Goal: Transaction & Acquisition: Download file/media

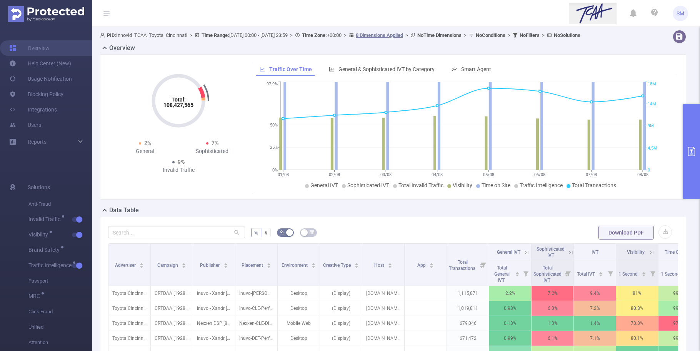
scroll to position [37, 0]
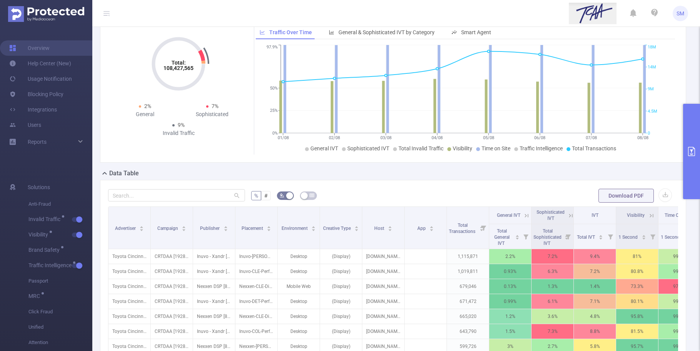
click at [694, 162] on button "primary" at bounding box center [691, 151] width 17 height 95
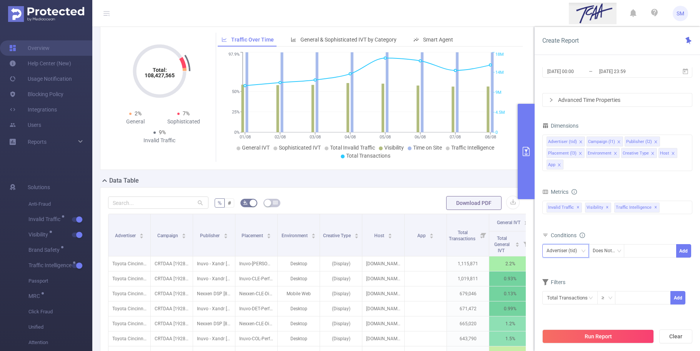
click at [569, 256] on div "Advertiser (tid)" at bounding box center [564, 251] width 36 height 13
click at [572, 172] on li "Publisher (l2)" at bounding box center [565, 175] width 47 height 12
click at [601, 249] on div "Does Not Contain" at bounding box center [607, 251] width 28 height 13
click at [619, 277] on li "Is" at bounding box center [614, 279] width 52 height 12
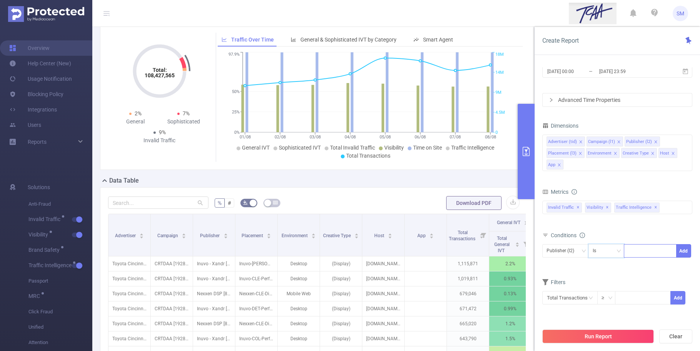
click at [649, 256] on div at bounding box center [650, 251] width 44 height 13
type input "AdTheorent"
click at [647, 264] on li "AdTheorent" at bounding box center [650, 267] width 52 height 12
click at [679, 253] on button "Add" at bounding box center [683, 250] width 15 height 13
click at [575, 252] on div "Advertiser (tid)" at bounding box center [564, 251] width 36 height 13
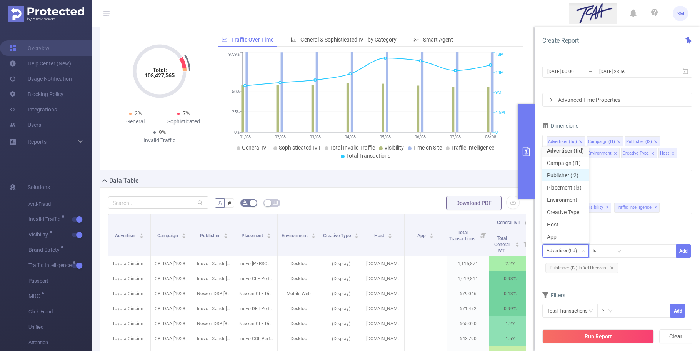
click at [566, 172] on li "Publisher (l2)" at bounding box center [565, 175] width 47 height 12
click at [643, 254] on div at bounding box center [650, 251] width 44 height 13
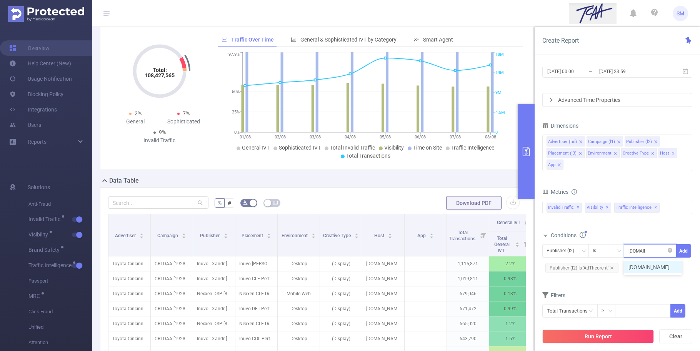
type input "[DOMAIN_NAME]"
click at [647, 268] on li "[DOMAIN_NAME]" at bounding box center [653, 267] width 58 height 12
click at [684, 250] on button "Add" at bounding box center [683, 250] width 15 height 13
click at [606, 208] on span "✕" at bounding box center [607, 207] width 3 height 9
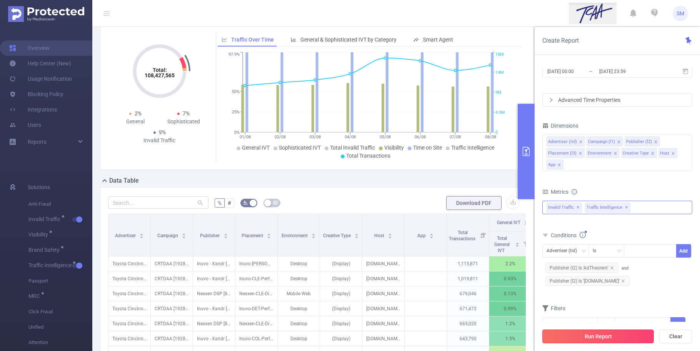
click at [635, 339] on button "Run Report" at bounding box center [598, 337] width 112 height 14
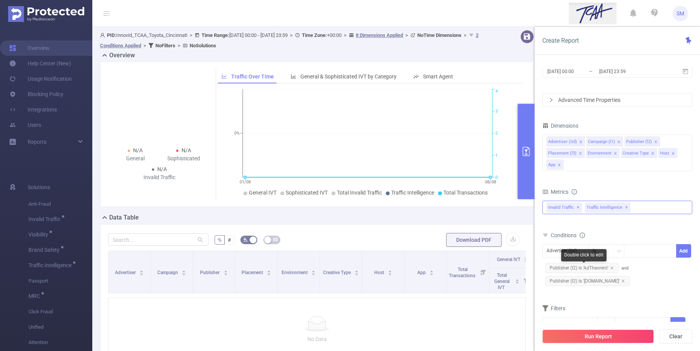
click at [612, 266] on span "Publisher (l2) Is 'AdTheorent'" at bounding box center [581, 268] width 73 height 10
click at [621, 281] on icon "icon: close" at bounding box center [623, 281] width 4 height 4
click at [611, 267] on icon "icon: close" at bounding box center [612, 268] width 4 height 4
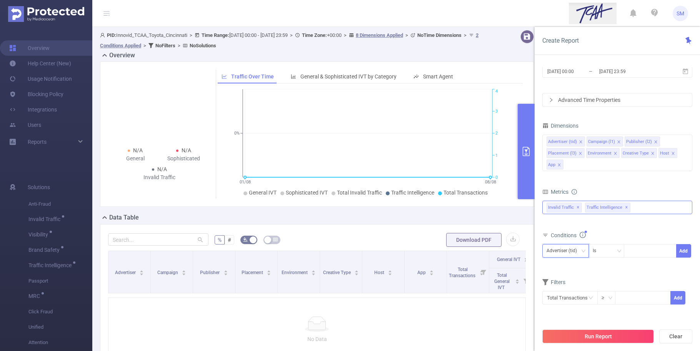
click at [579, 248] on div "Advertiser (tid)" at bounding box center [564, 251] width 36 height 13
click at [574, 173] on li "Publisher (l2)" at bounding box center [565, 175] width 47 height 12
click at [603, 252] on div "Is" at bounding box center [607, 251] width 28 height 13
click at [618, 266] on li "Contains" at bounding box center [613, 267] width 51 height 12
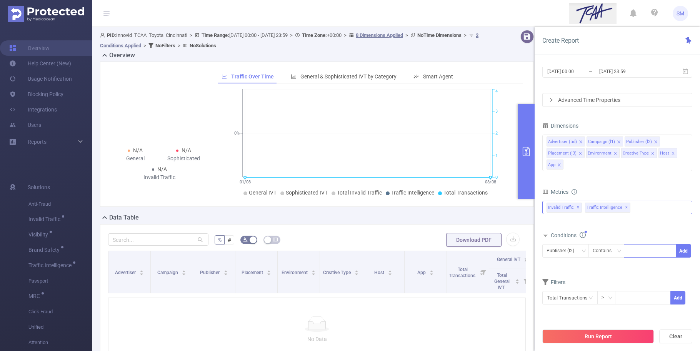
click at [633, 251] on div at bounding box center [650, 251] width 44 height 13
click at [637, 235] on div "Conditions" at bounding box center [617, 236] width 150 height 13
click at [581, 251] on icon "icon: down" at bounding box center [583, 251] width 5 height 5
click at [661, 181] on form "Dimensions Advertiser (tid) Campaign (l1) Publisher (l2) Placement (l3) Environ…" at bounding box center [617, 217] width 150 height 194
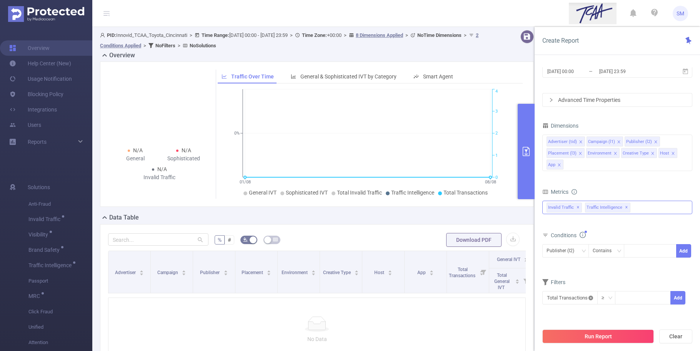
click at [589, 298] on icon "icon: close-circle" at bounding box center [590, 298] width 5 height 5
click at [586, 300] on input "text" at bounding box center [569, 297] width 55 height 13
click at [637, 279] on div "Filters" at bounding box center [617, 283] width 150 height 13
click at [634, 273] on form "Dimensions Advertiser (tid) Campaign (l1) Publisher (l2) Placement (l3) Environ…" at bounding box center [617, 217] width 150 height 194
click at [641, 212] on div "Anti-Fraud Invalid Traffic Visibility Brand Safety Traffic Intelligence Traffic…" at bounding box center [617, 207] width 150 height 13
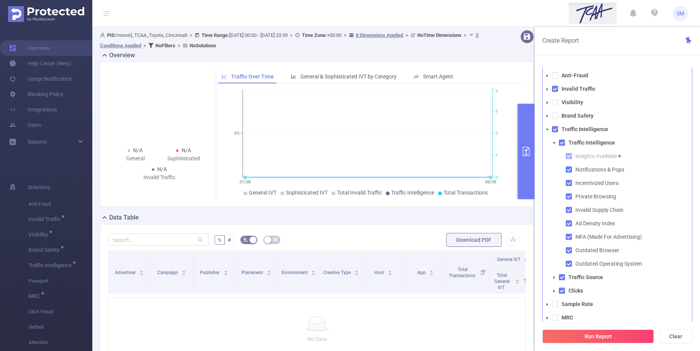
click at [567, 170] on span at bounding box center [569, 169] width 6 height 6
click at [568, 183] on span at bounding box center [569, 183] width 6 height 6
click at [569, 199] on span at bounding box center [569, 196] width 6 height 6
click at [569, 211] on span at bounding box center [569, 210] width 6 height 6
click at [567, 250] on span at bounding box center [569, 250] width 6 height 6
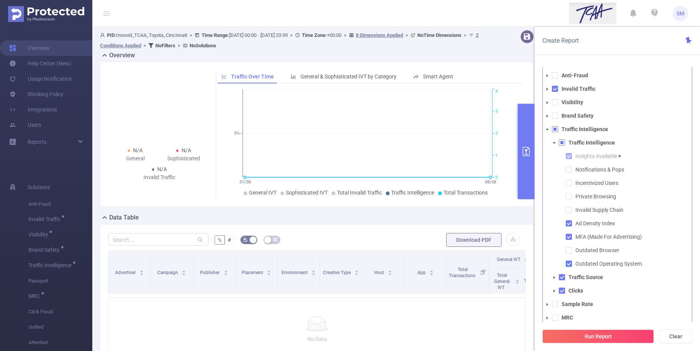
click at [569, 265] on span at bounding box center [569, 264] width 6 height 6
click at [561, 291] on span at bounding box center [562, 291] width 6 height 6
click at [546, 87] on icon "icon: caret-down" at bounding box center [547, 89] width 4 height 4
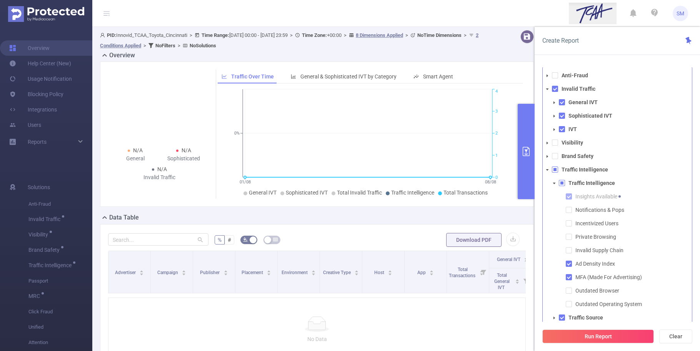
click at [546, 87] on icon "icon: caret-down" at bounding box center [547, 89] width 4 height 4
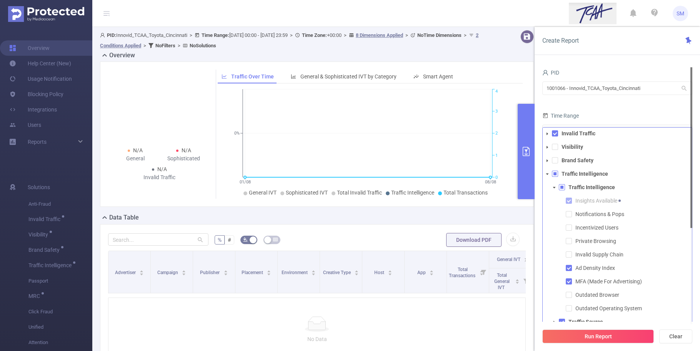
scroll to position [0, 0]
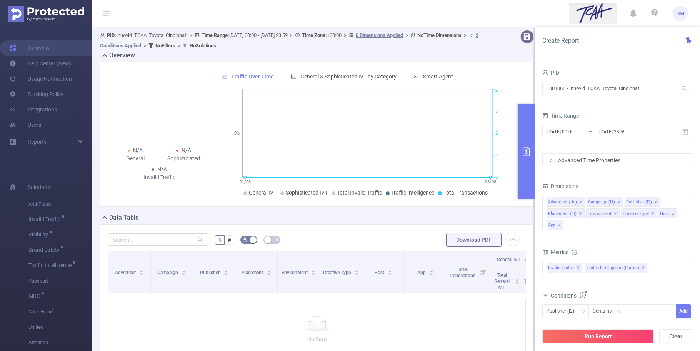
click at [626, 115] on div "Time Range" at bounding box center [617, 116] width 150 height 13
click at [606, 337] on button "Run Report" at bounding box center [598, 337] width 112 height 14
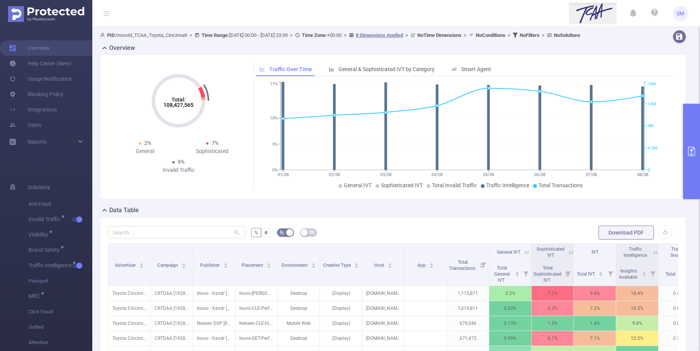
click at [696, 143] on button "primary" at bounding box center [691, 151] width 17 height 95
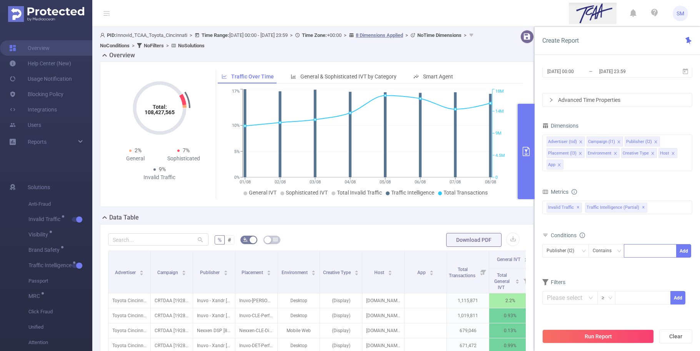
click at [640, 246] on div at bounding box center [650, 251] width 44 height 13
type input "c"
type input "[DOMAIN_NAME]"
click at [644, 270] on li "[DOMAIN_NAME]" at bounding box center [653, 267] width 58 height 12
click at [683, 248] on button "Add" at bounding box center [683, 250] width 15 height 13
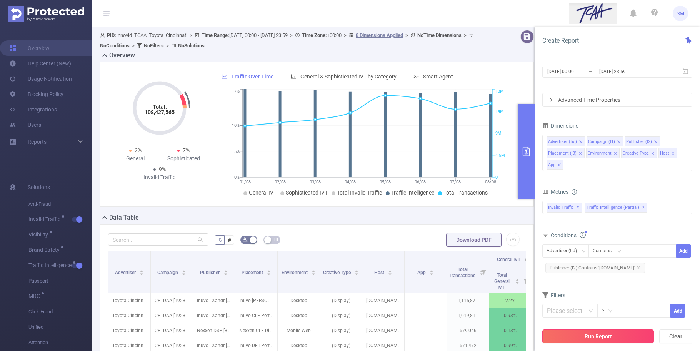
click at [620, 337] on button "Run Report" at bounding box center [598, 337] width 112 height 14
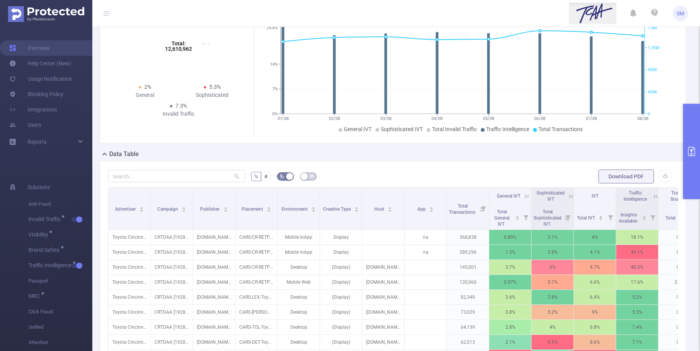
scroll to position [96, 0]
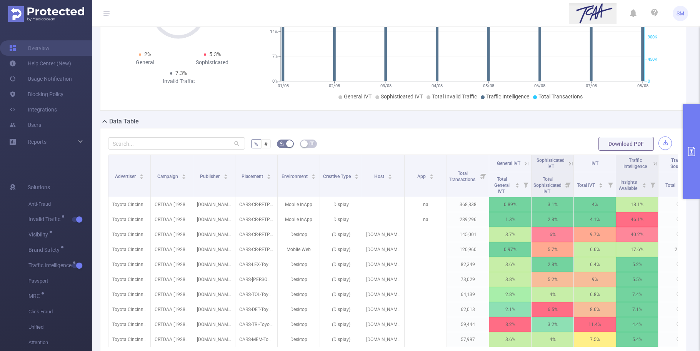
click at [658, 144] on button "button" at bounding box center [664, 143] width 13 height 13
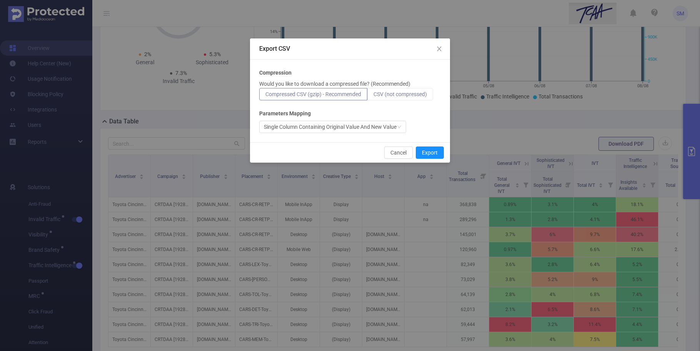
click at [411, 96] on span "CSV (not compressed)" at bounding box center [399, 94] width 53 height 6
click at [373, 96] on input "CSV (not compressed)" at bounding box center [373, 96] width 0 height 0
click at [435, 147] on button "Export" at bounding box center [430, 153] width 28 height 12
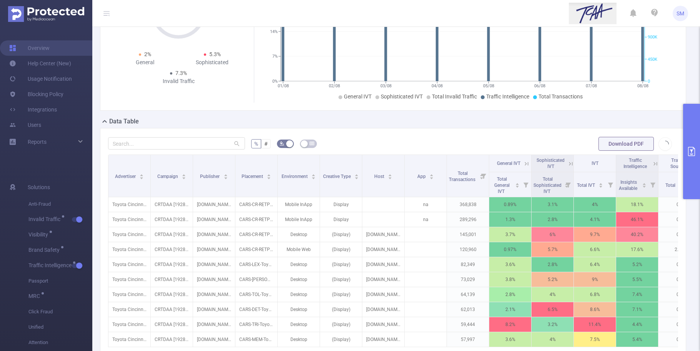
click at [373, 113] on div "Total: 12,610,962 Total: 12,610,962 2% General 5.3% Sophisticated 7.3% Invalid …" at bounding box center [393, 41] width 592 height 152
click at [401, 130] on div "% # Download PDF Advertiser Campaign Publisher Placement Environment Creative T…" at bounding box center [393, 264] width 586 height 272
